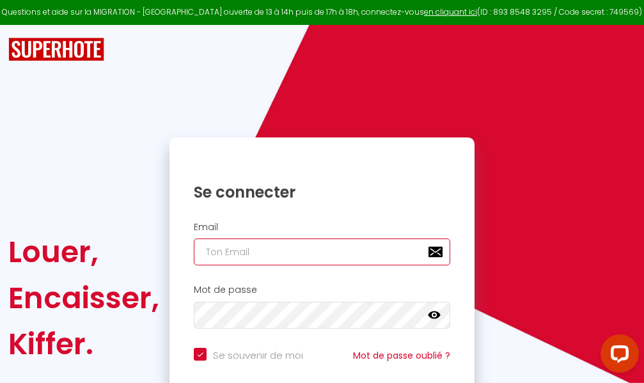
click at [324, 252] on input "email" at bounding box center [322, 252] width 257 height 27
type input "m"
checkbox input "true"
type input "ma"
checkbox input "true"
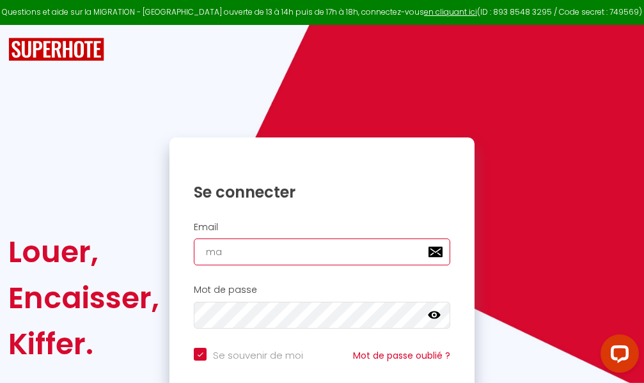
type input "mar"
checkbox input "true"
type input "marc"
checkbox input "true"
type input "marcd"
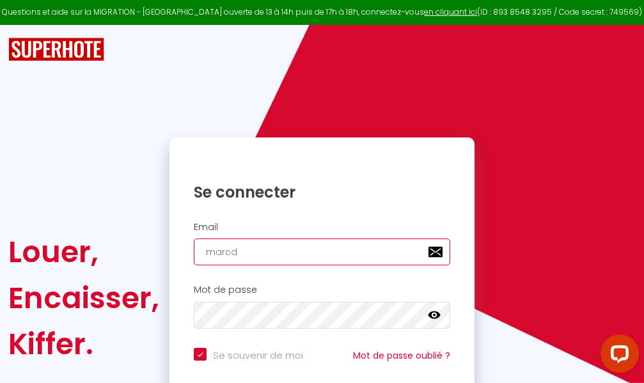
checkbox input "true"
type input "marcdp"
checkbox input "true"
type input "marcdpo"
checkbox input "true"
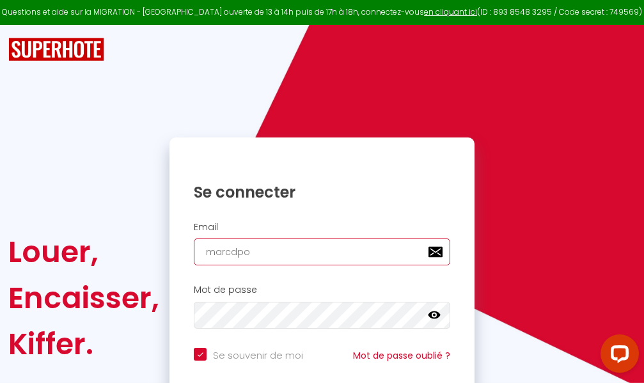
type input "marcdpoz"
checkbox input "true"
type input "marcdpoz."
checkbox input "true"
type input "marcdpoz.l"
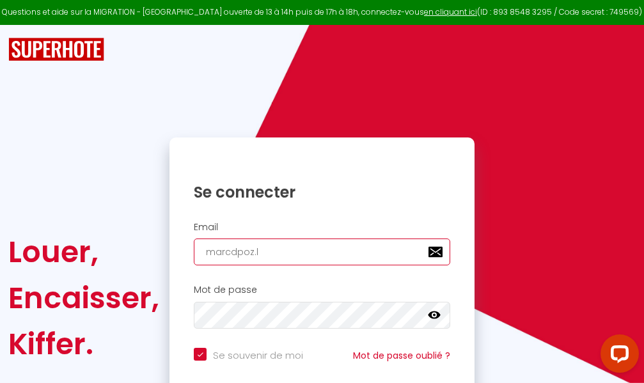
checkbox input "true"
type input "marcdpoz.lo"
checkbox input "true"
type input "marcdpoz.loc"
checkbox input "true"
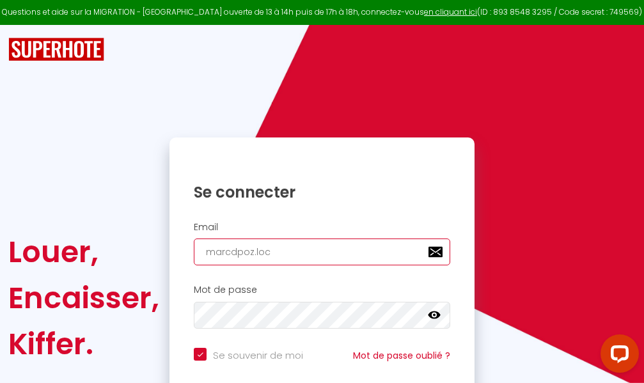
type input "marcdpoz.loca"
checkbox input "true"
type input "marcdpoz.locat"
checkbox input "true"
type input "marcdpoz.locati"
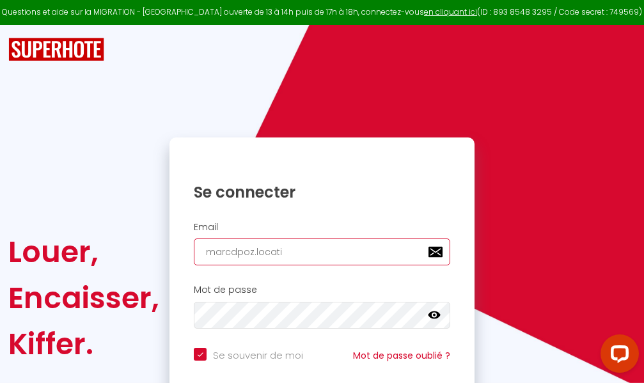
checkbox input "true"
type input "marcdpoz.locatio"
checkbox input "true"
type input "marcdpoz.location"
checkbox input "true"
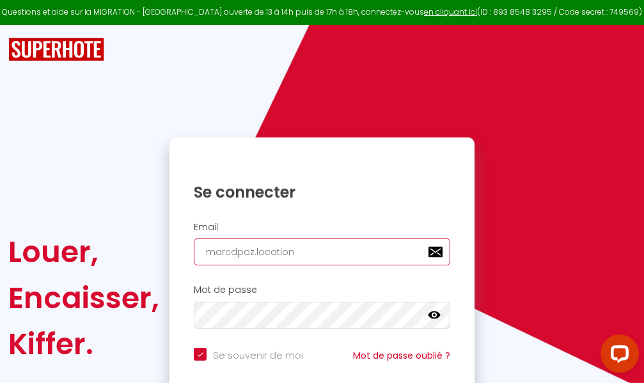
type input "marcdpoz.location@"
checkbox input "true"
type input "marcdpoz.location@g"
checkbox input "true"
type input "marcdpoz.location@gm"
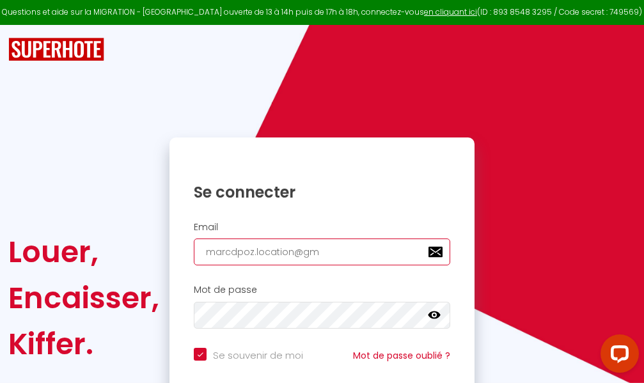
checkbox input "true"
type input "marcdpoz.location@gma"
checkbox input "true"
type input "marcdpoz.location@gmai"
checkbox input "true"
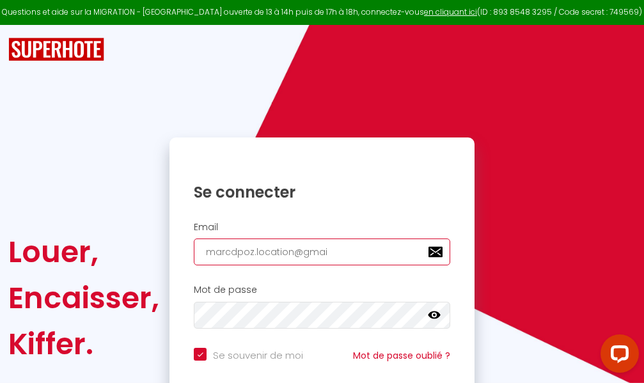
type input "[EMAIL_ADDRESS]"
checkbox input "true"
type input "[EMAIL_ADDRESS]."
checkbox input "true"
type input "marcdpoz.location@gmail.c"
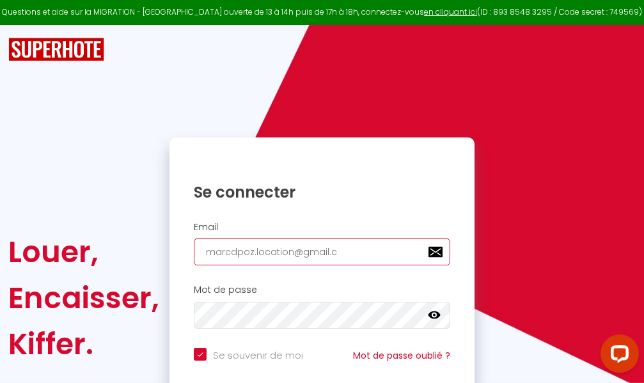
checkbox input "true"
type input "[EMAIL_ADDRESS][DOMAIN_NAME]"
checkbox input "true"
type input "[EMAIL_ADDRESS][DOMAIN_NAME]"
checkbox input "true"
